Goal: Check status: Check status

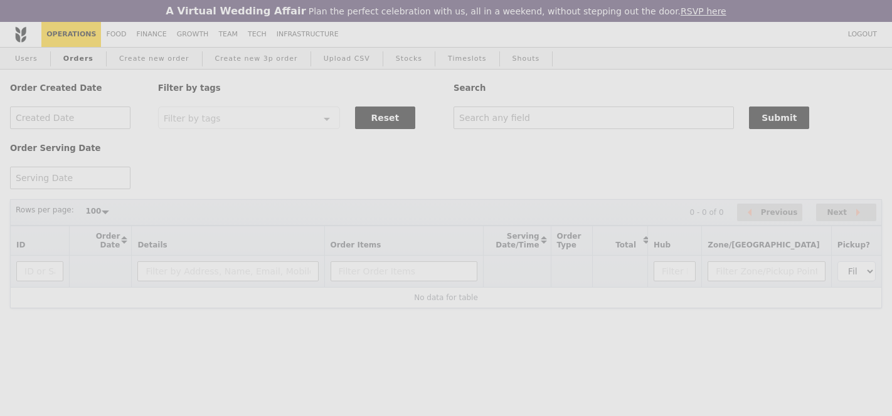
select select "100"
click at [0, 0] on img at bounding box center [0, 0] width 0 height 0
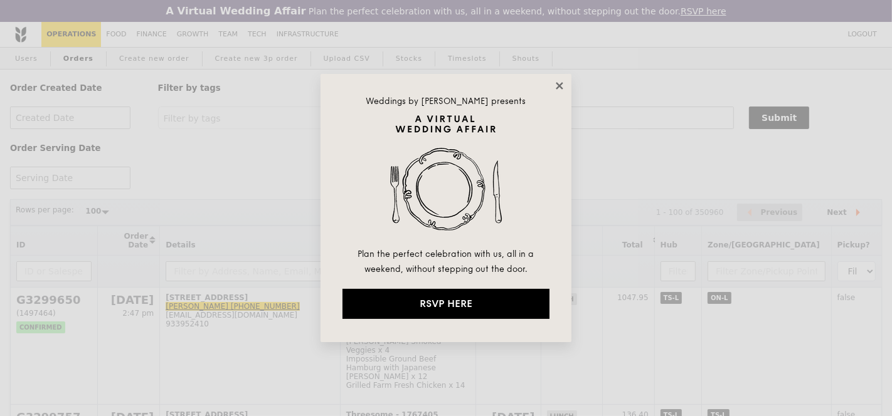
click at [557, 86] on icon at bounding box center [559, 85] width 11 height 11
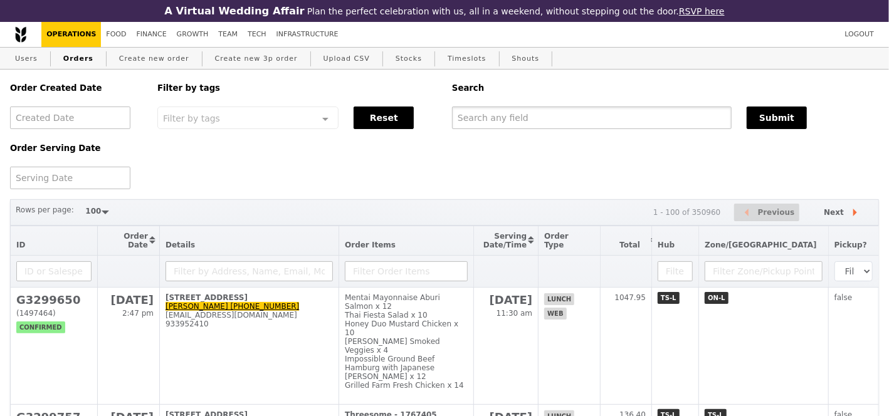
click at [559, 125] on input "text" at bounding box center [592, 118] width 280 height 23
paste input "[EMAIL_ADDRESS][DOMAIN_NAME]"
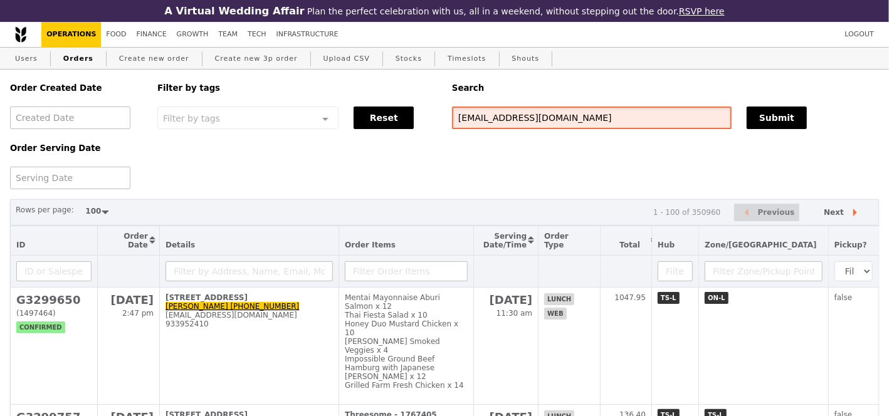
type input "[EMAIL_ADDRESS][DOMAIN_NAME]"
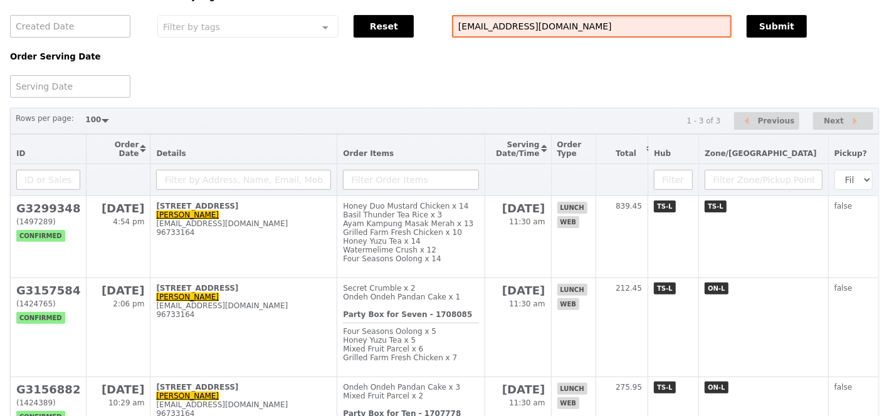
scroll to position [122, 0]
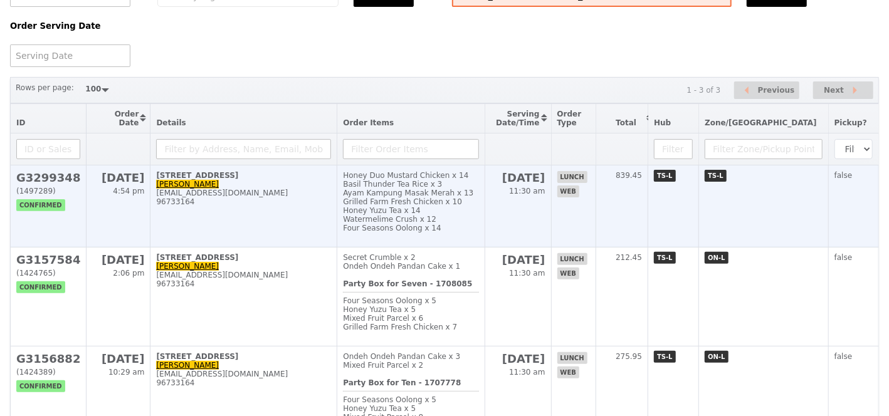
click at [65, 181] on h2 "G3299348" at bounding box center [48, 177] width 64 height 13
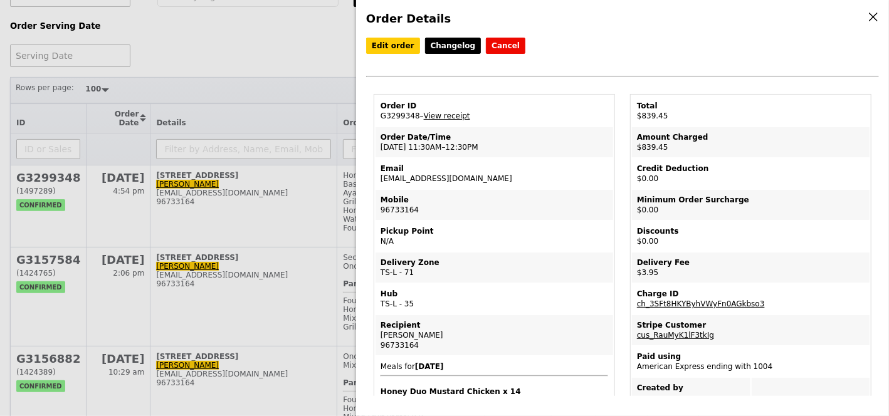
click at [311, 100] on div "Order Details Edit order Changelog Cancel Order ID G3299348 – View receipt Orde…" at bounding box center [444, 208] width 889 height 416
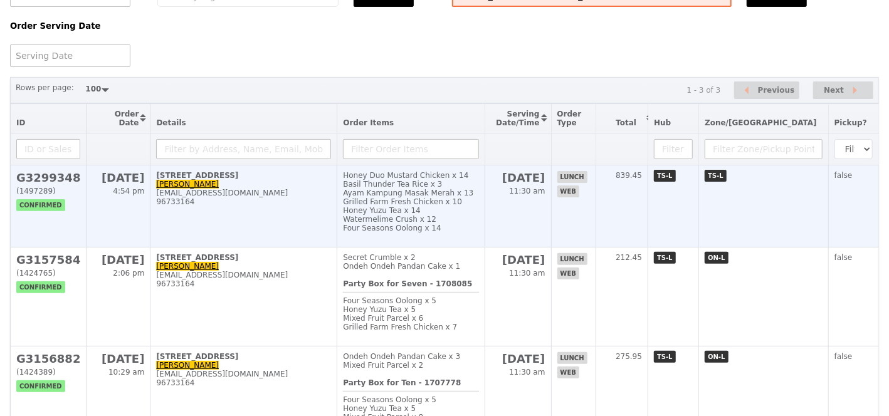
click at [40, 178] on h2 "G3299348" at bounding box center [48, 177] width 64 height 13
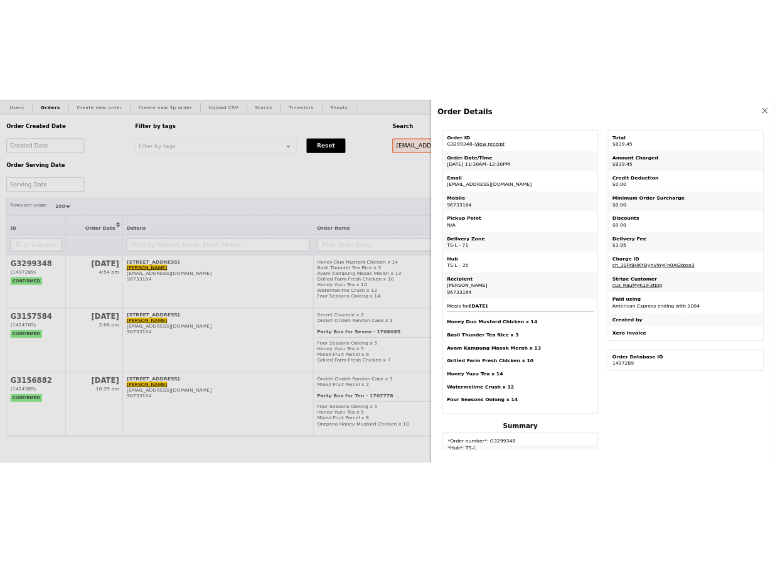
scroll to position [46, 0]
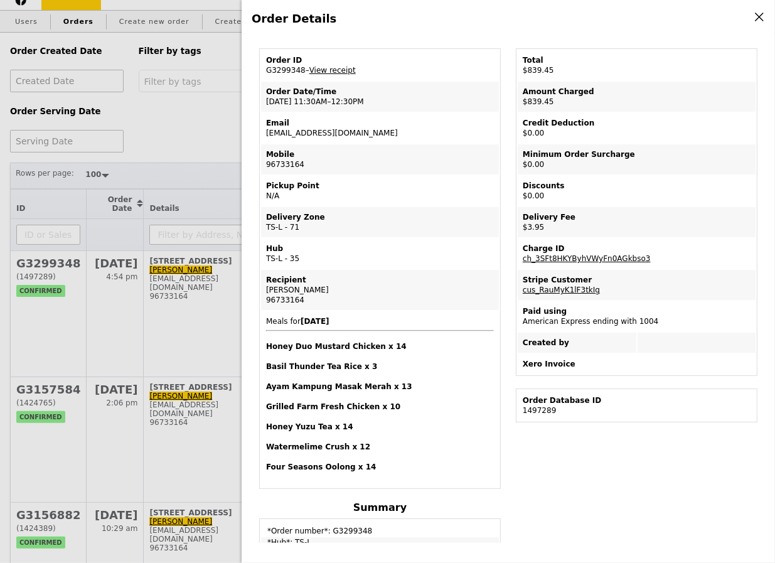
drag, startPoint x: 302, startPoint y: 68, endPoint x: 261, endPoint y: 68, distance: 41.4
click at [261, 68] on td "Order ID G3299348 – View receipt" at bounding box center [380, 65] width 238 height 30
copy td "G3299348"
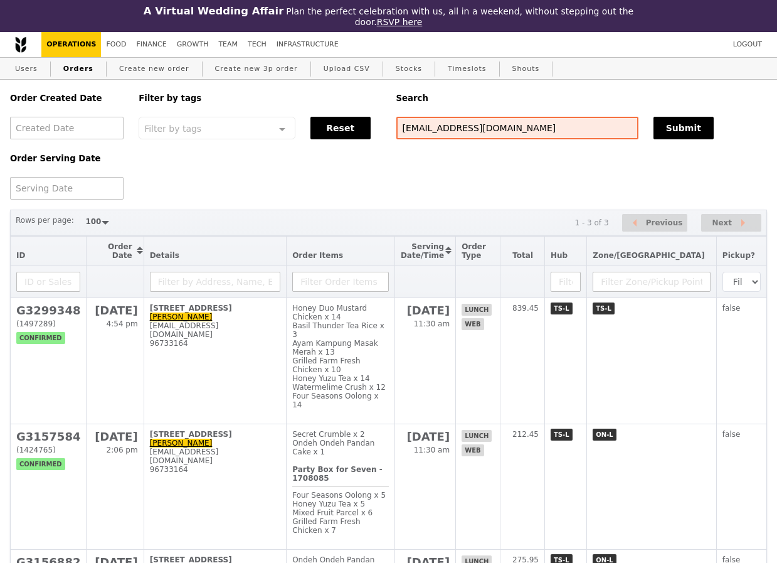
select select "100"
